Goal: Feedback & Contribution: Leave review/rating

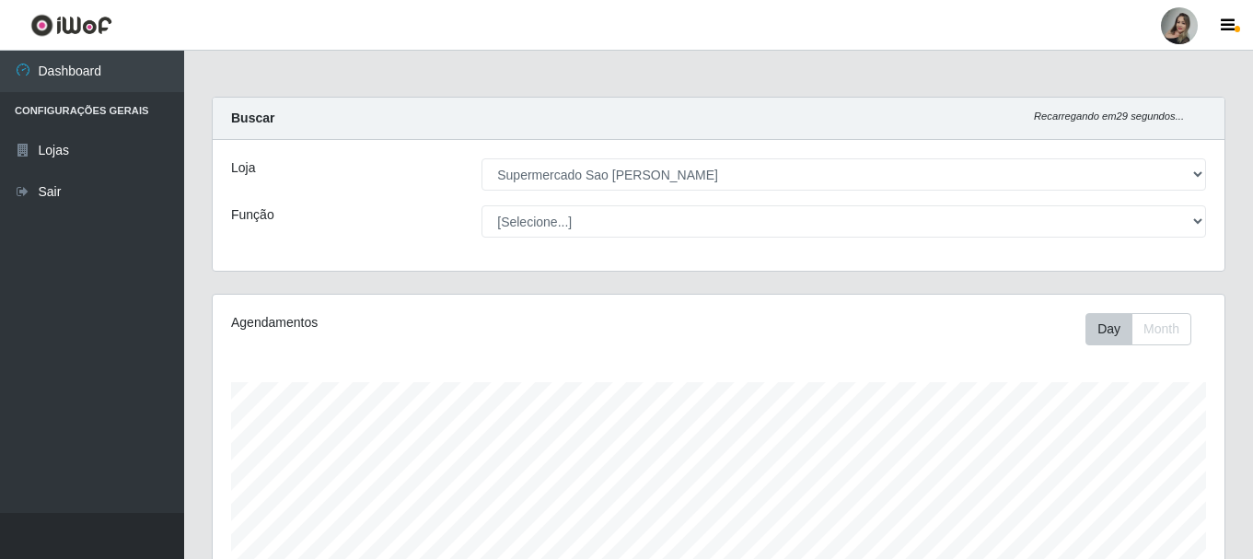
select select "383"
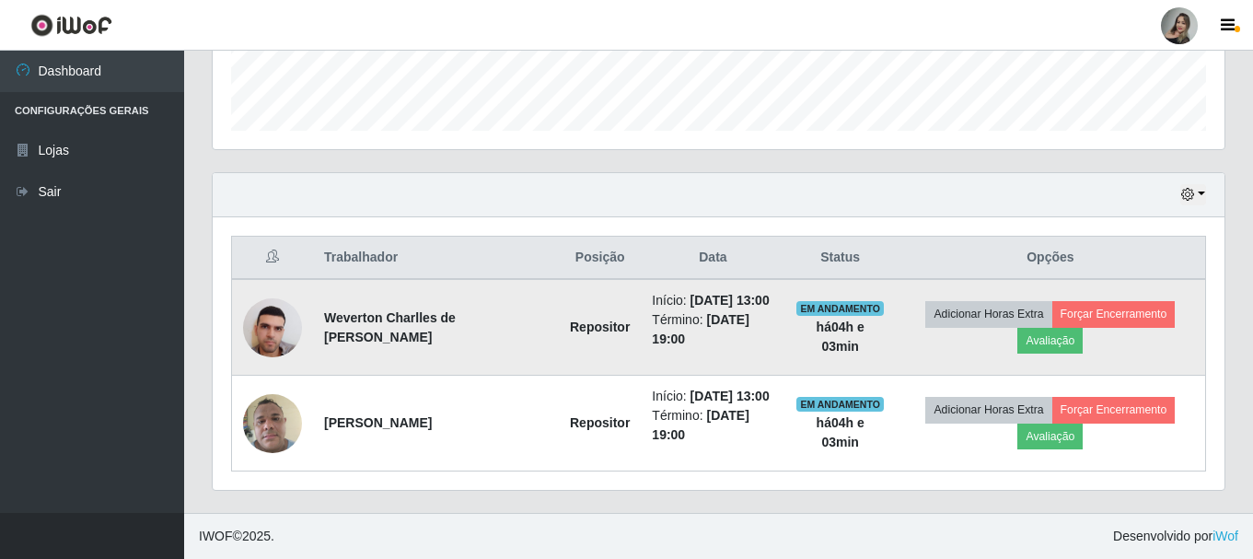
scroll to position [382, 1012]
click at [1047, 338] on button "Avaliação" at bounding box center [1049, 341] width 65 height 26
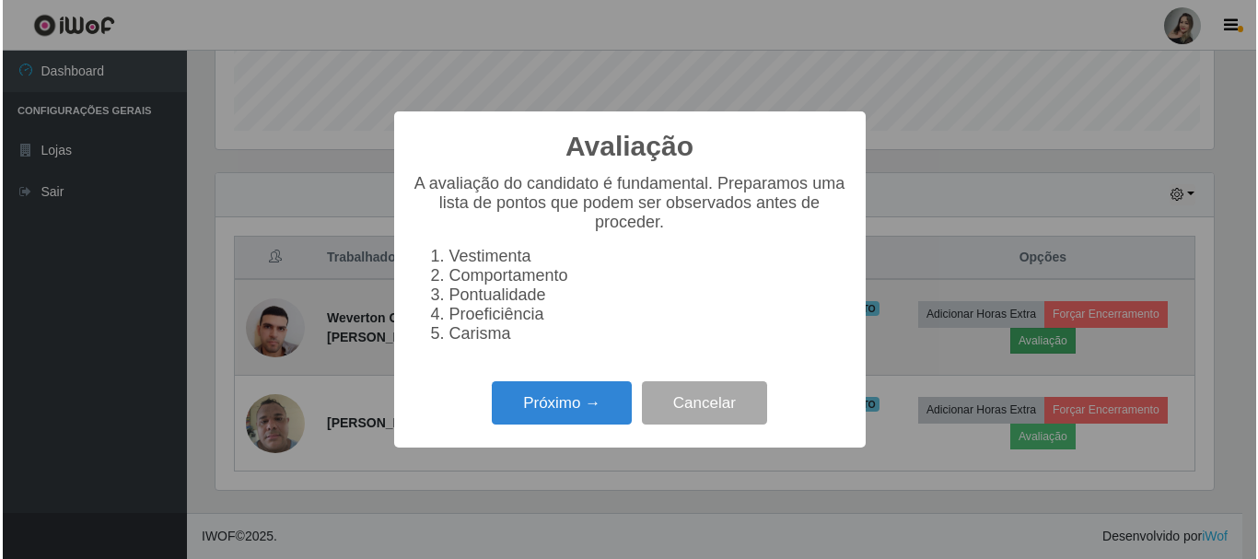
scroll to position [382, 1003]
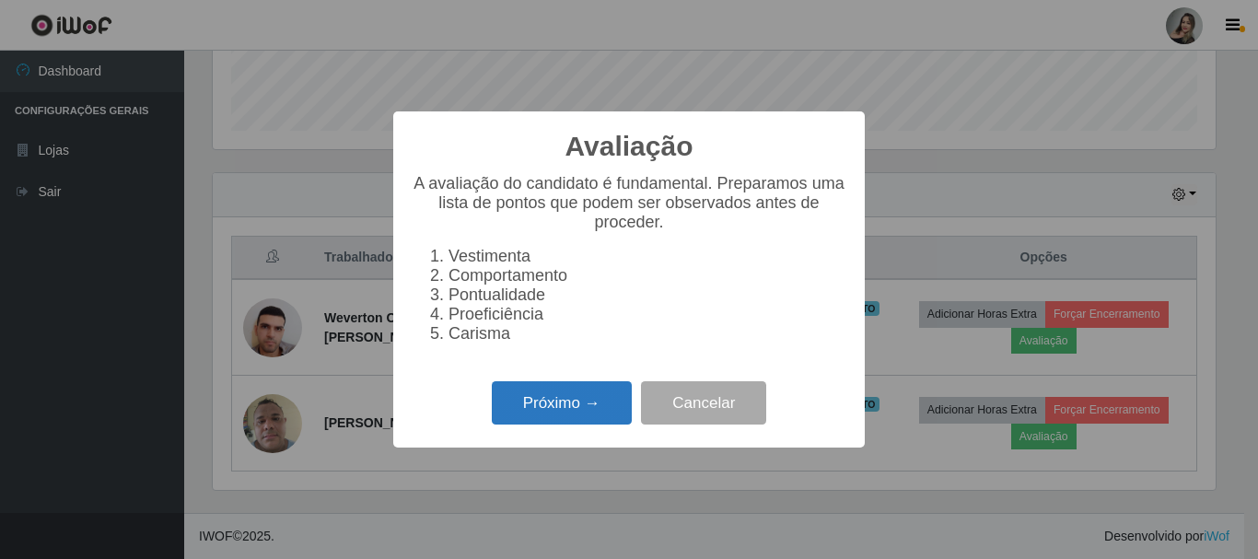
click at [539, 422] on button "Próximo →" at bounding box center [562, 402] width 140 height 43
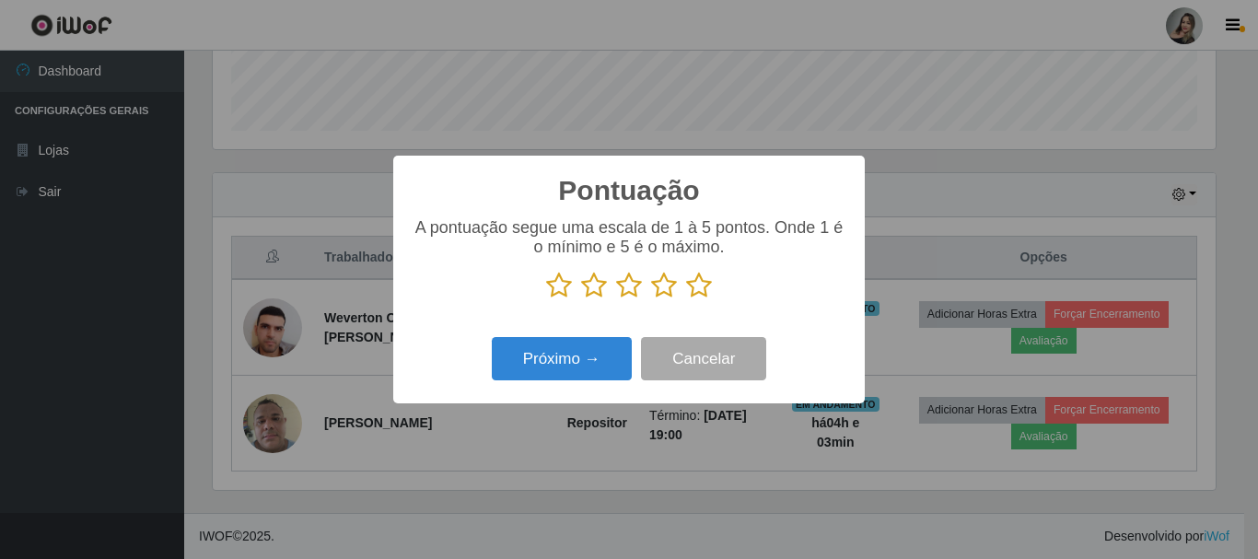
scroll to position [920418, 919798]
click at [592, 286] on icon at bounding box center [594, 286] width 26 height 28
click at [581, 299] on input "radio" at bounding box center [581, 299] width 0 height 0
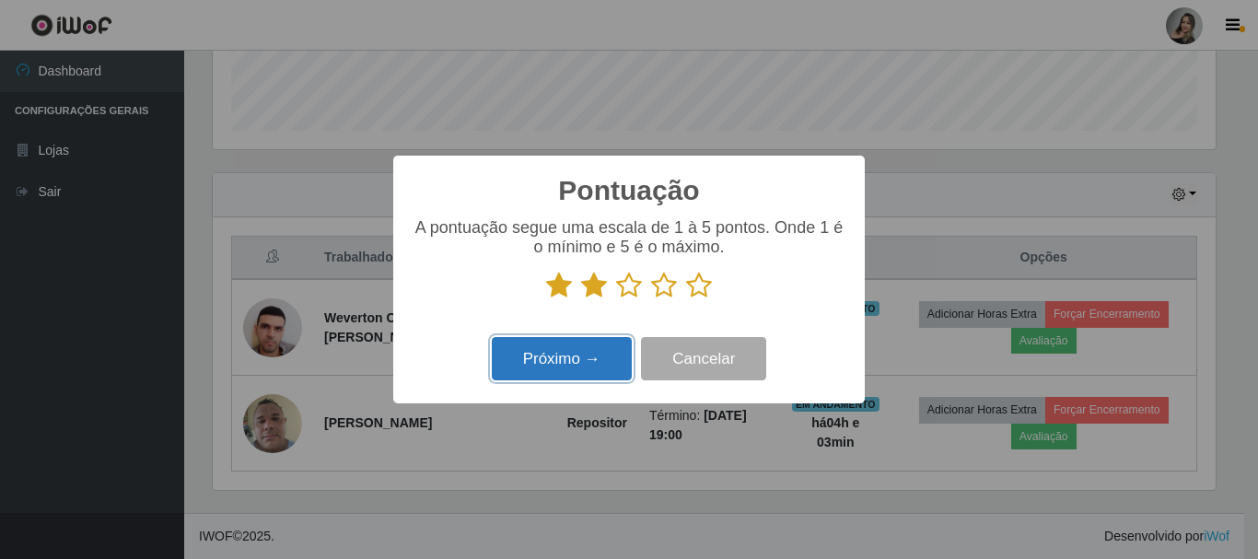
click at [592, 372] on button "Próximo →" at bounding box center [562, 358] width 140 height 43
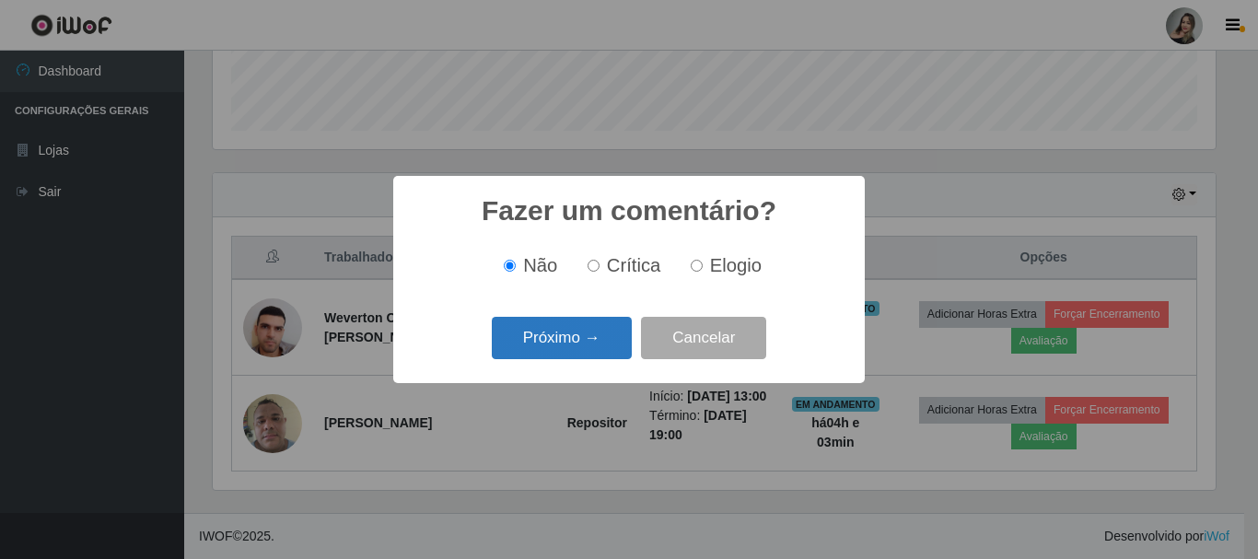
click at [599, 354] on button "Próximo →" at bounding box center [562, 338] width 140 height 43
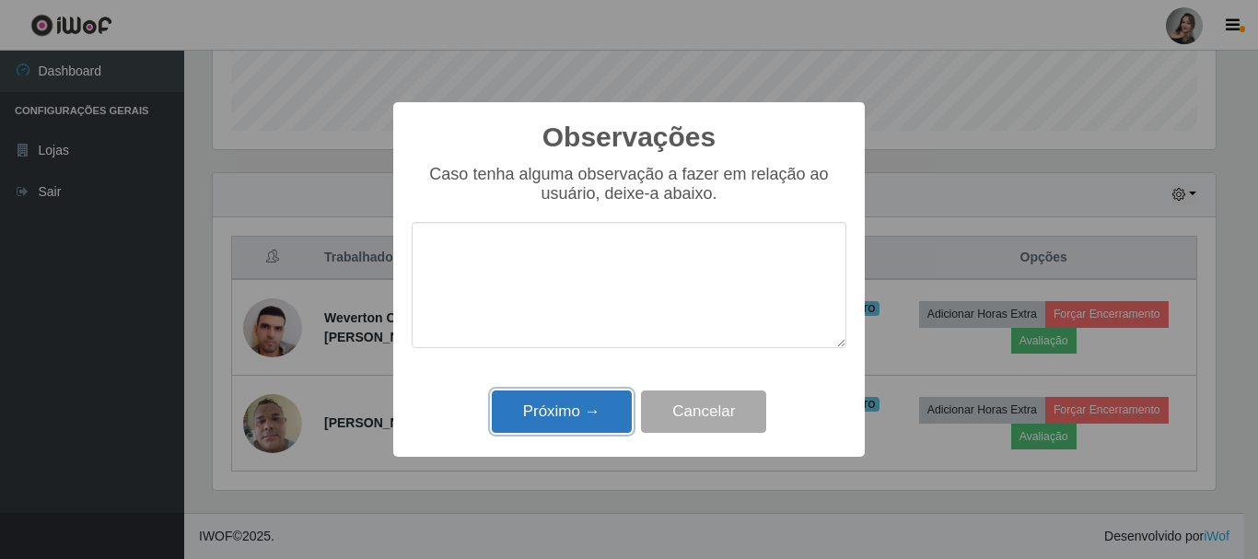
click at [610, 412] on button "Próximo →" at bounding box center [562, 411] width 140 height 43
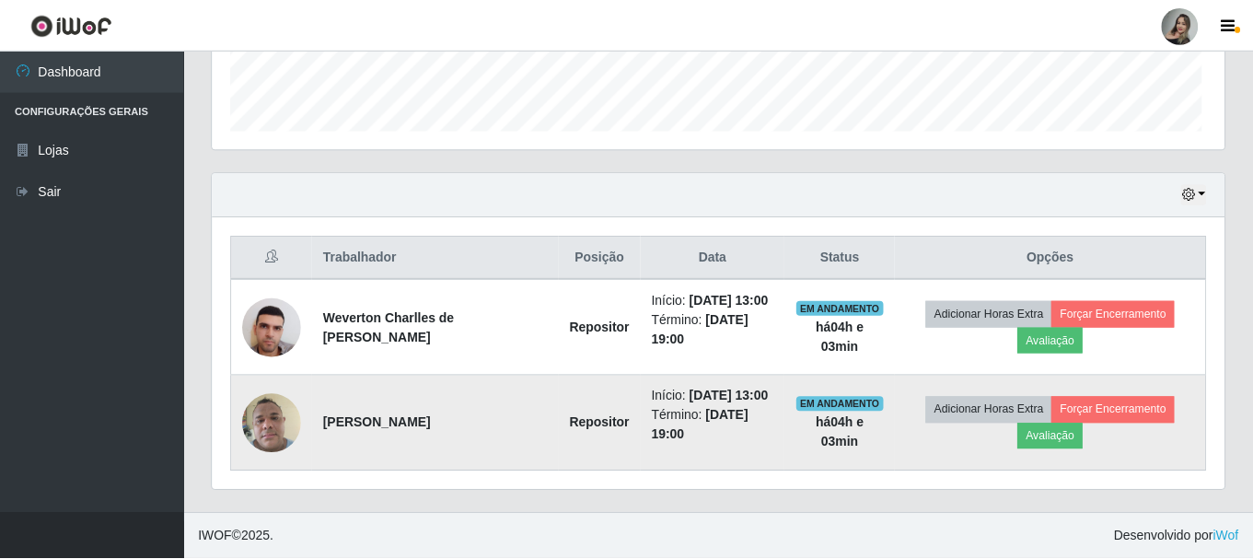
scroll to position [382, 1012]
click at [1033, 438] on button "Avaliação" at bounding box center [1049, 437] width 65 height 26
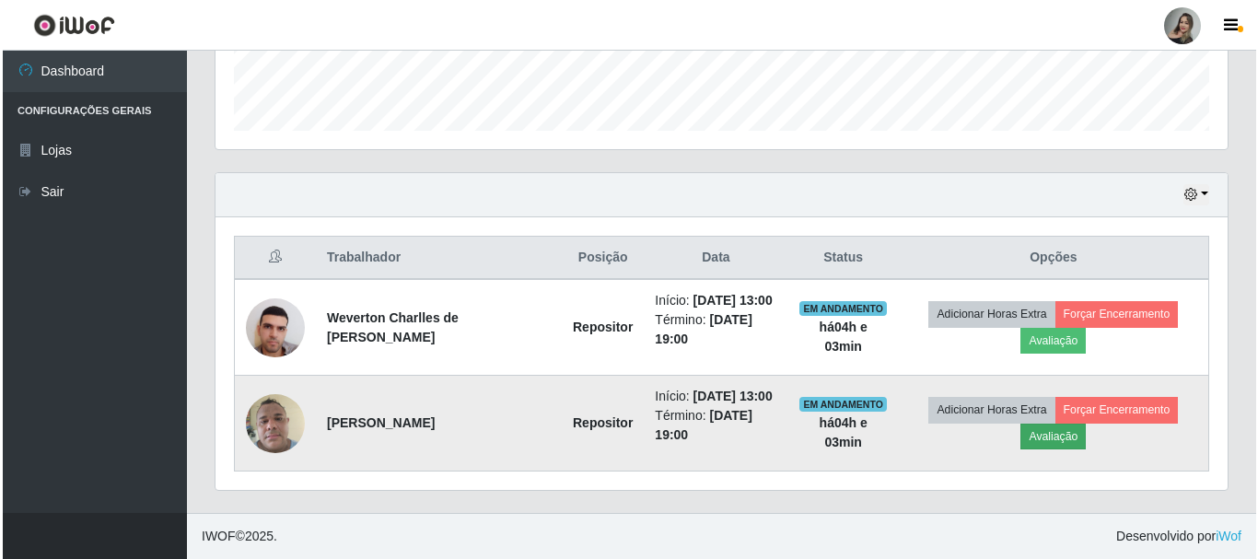
scroll to position [382, 1003]
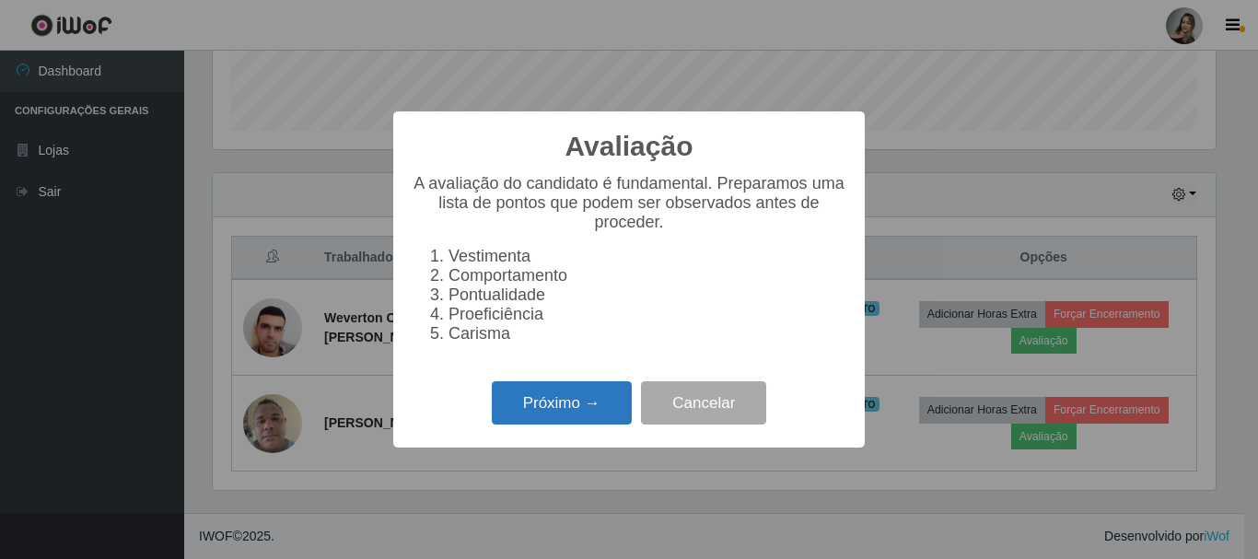
click at [565, 424] on button "Próximo →" at bounding box center [562, 402] width 140 height 43
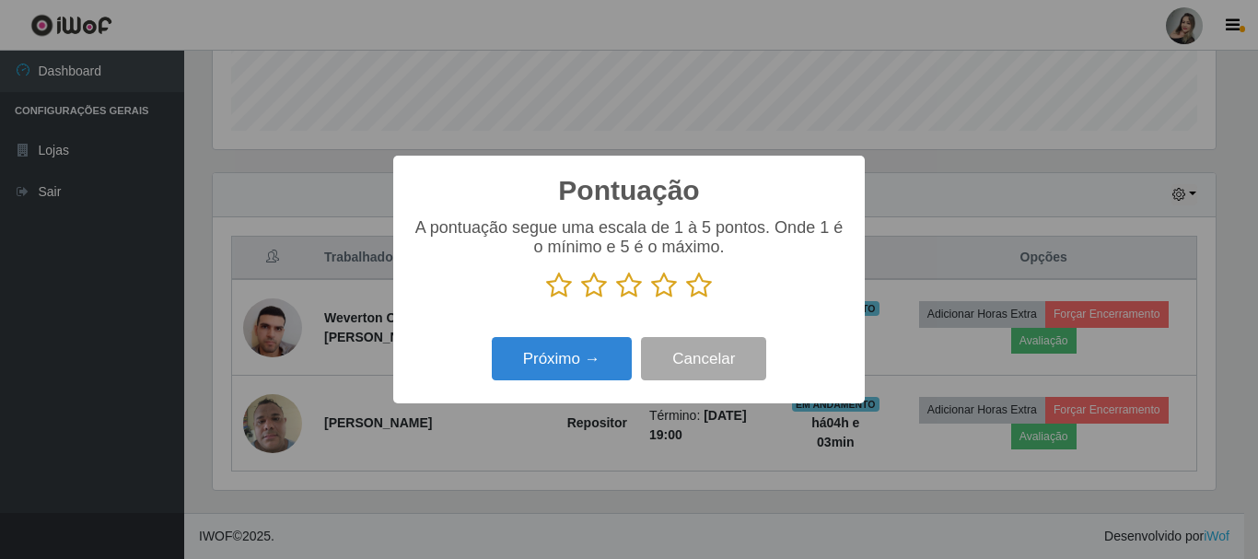
click at [590, 288] on icon at bounding box center [594, 286] width 26 height 28
click at [581, 299] on input "radio" at bounding box center [581, 299] width 0 height 0
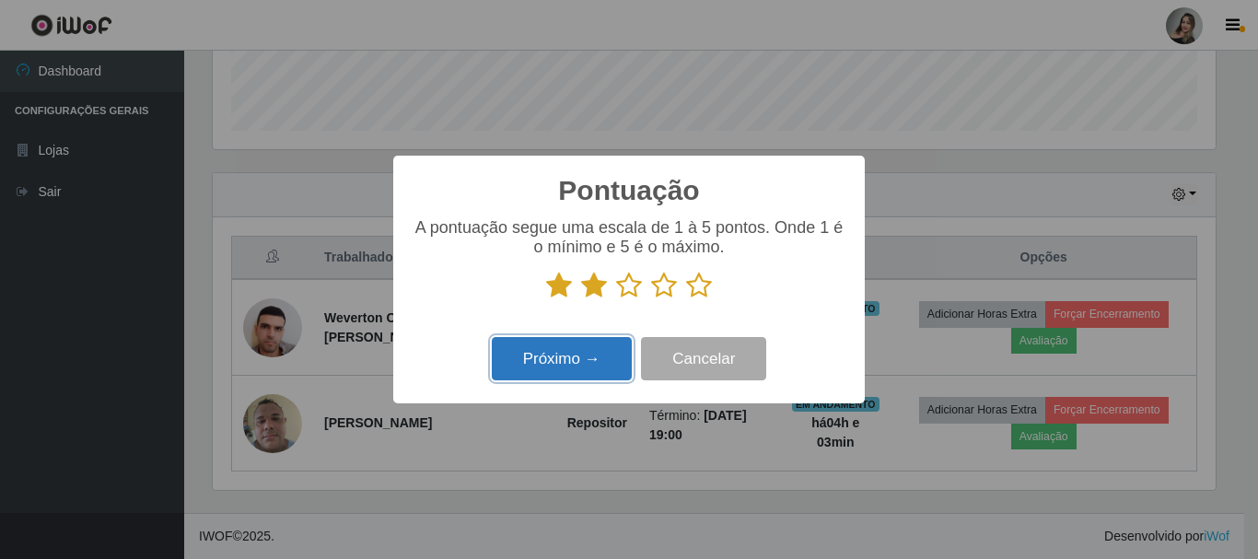
click at [587, 352] on button "Próximo →" at bounding box center [562, 358] width 140 height 43
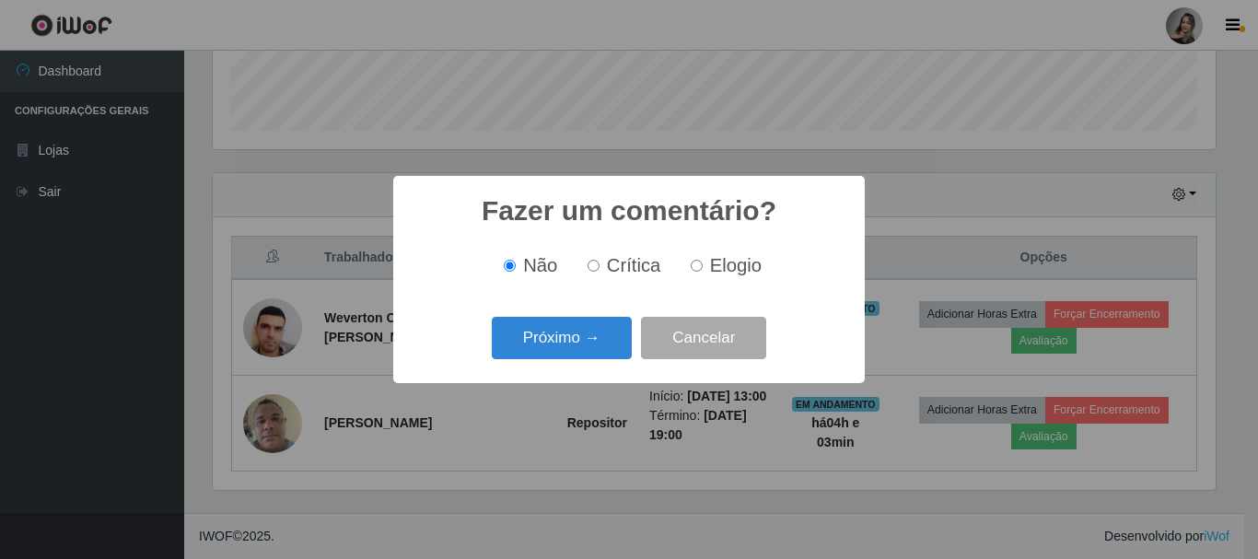
click at [587, 352] on button "Próximo →" at bounding box center [562, 338] width 140 height 43
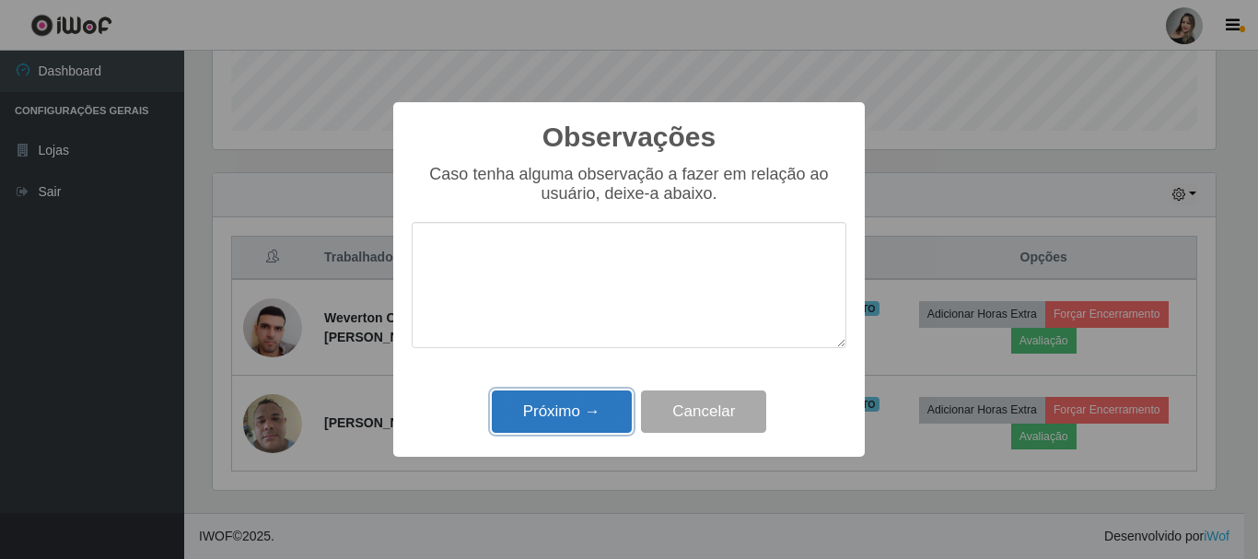
click at [588, 414] on button "Próximo →" at bounding box center [562, 411] width 140 height 43
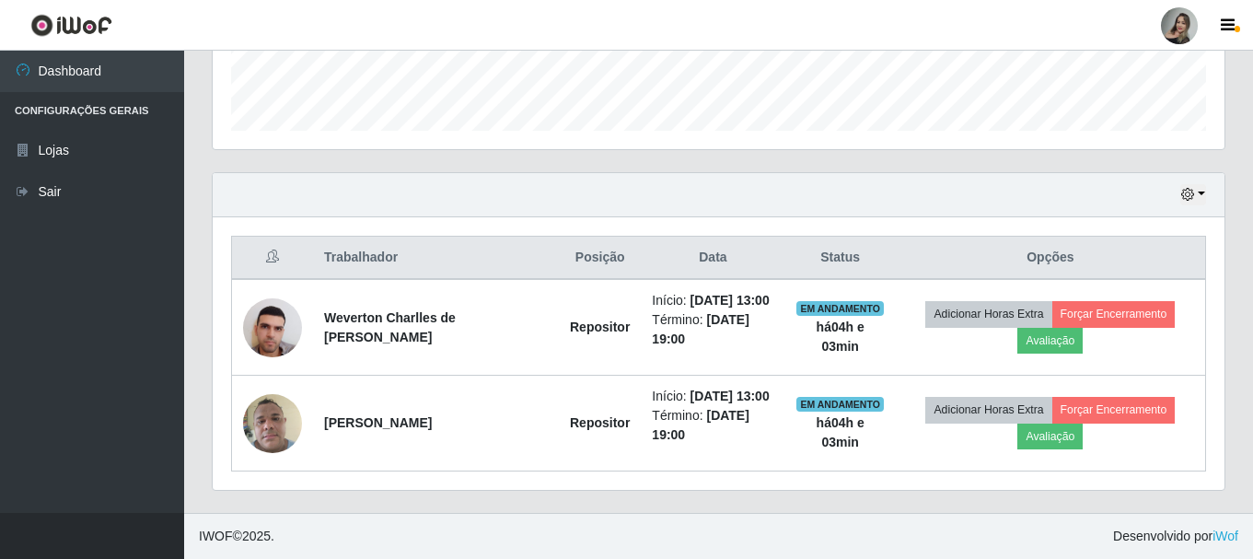
scroll to position [382, 1012]
